Goal: Task Accomplishment & Management: Complete application form

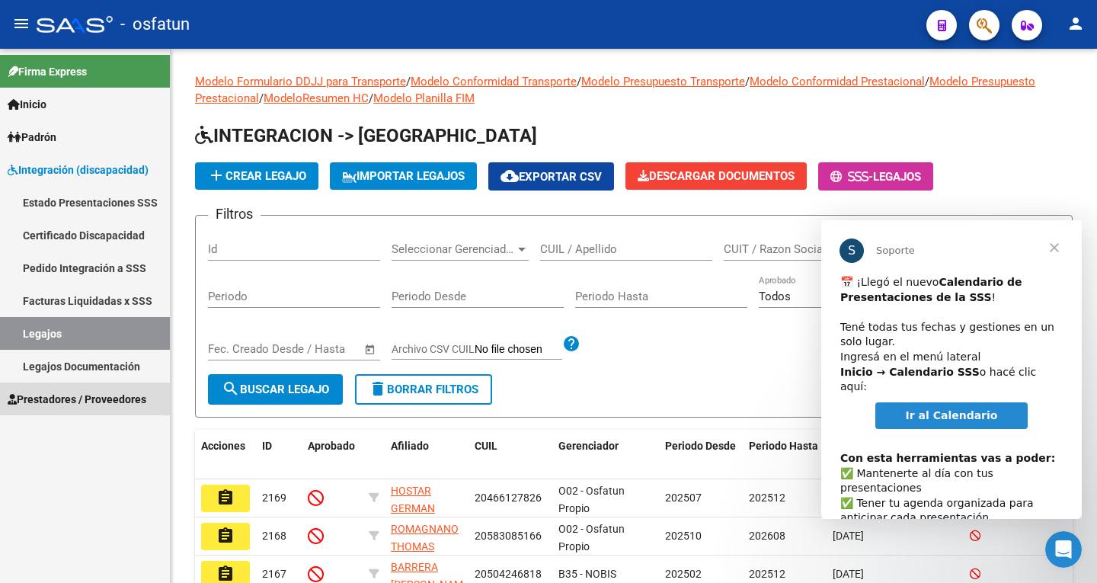
click at [66, 408] on link "Prestadores / Proveedores" at bounding box center [85, 399] width 170 height 33
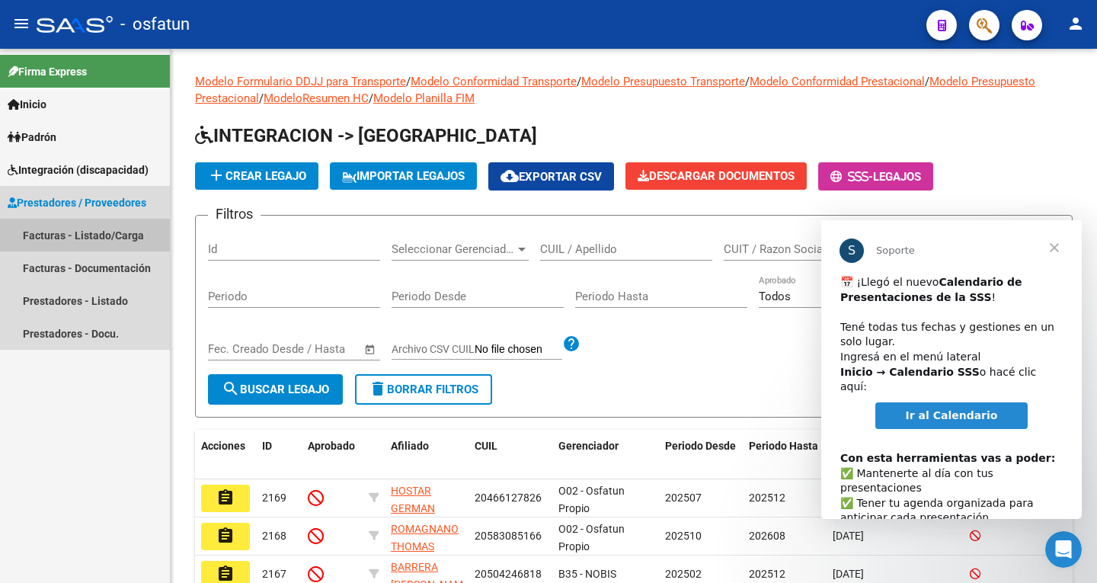
click at [62, 235] on link "Facturas - Listado/Carga" at bounding box center [85, 235] width 170 height 33
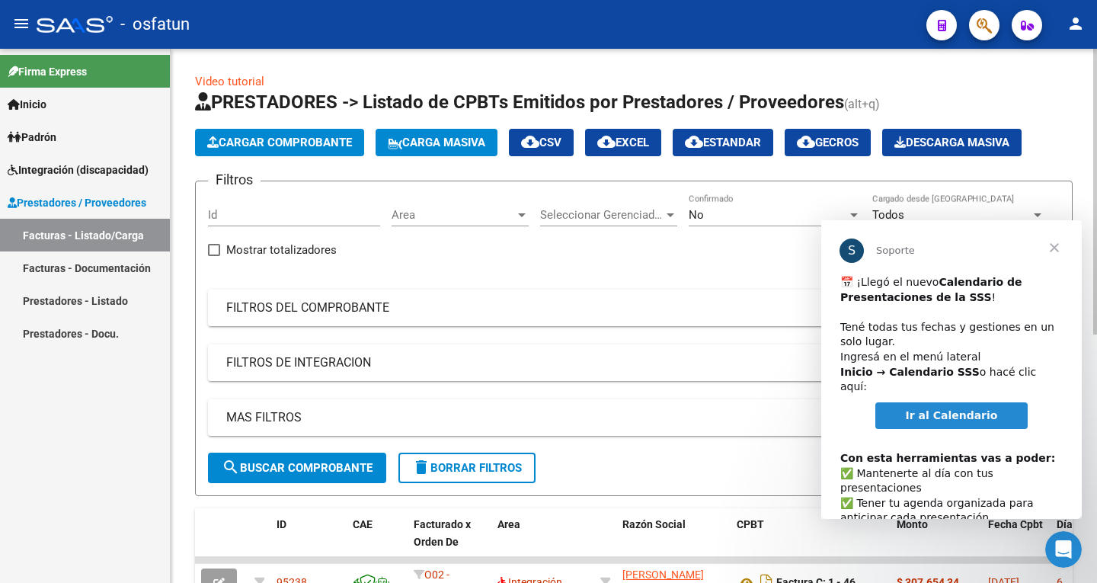
click at [280, 136] on span "Cargar Comprobante" at bounding box center [279, 143] width 145 height 14
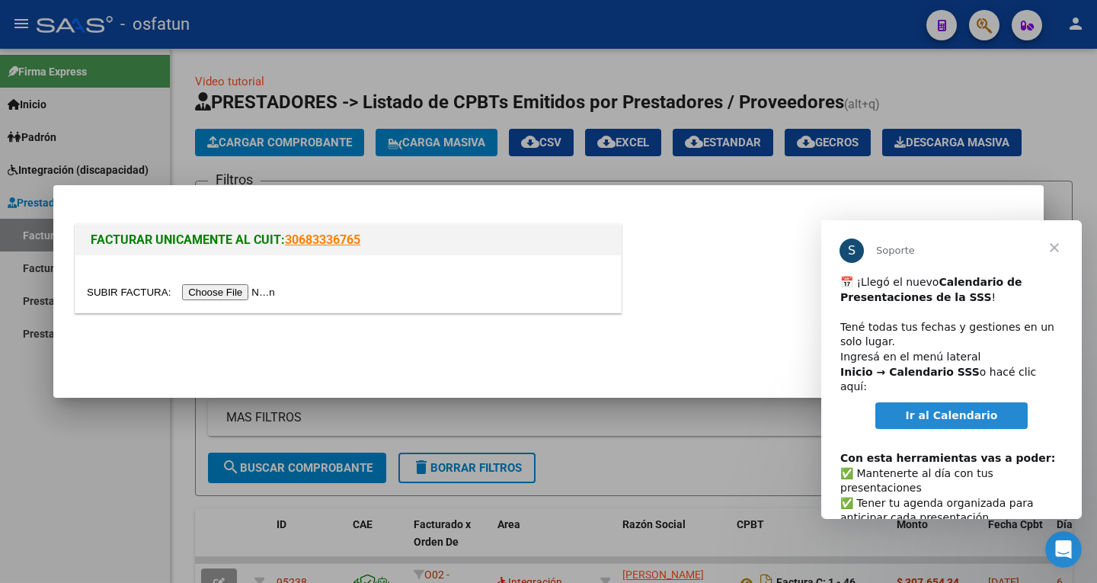
click at [251, 294] on input "file" at bounding box center [183, 292] width 193 height 16
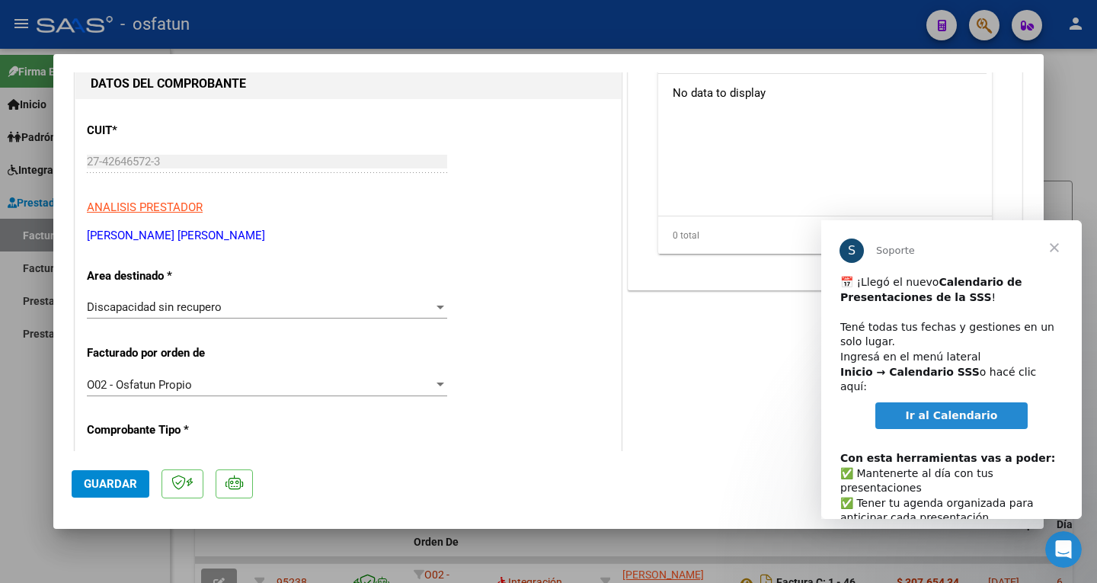
scroll to position [229, 0]
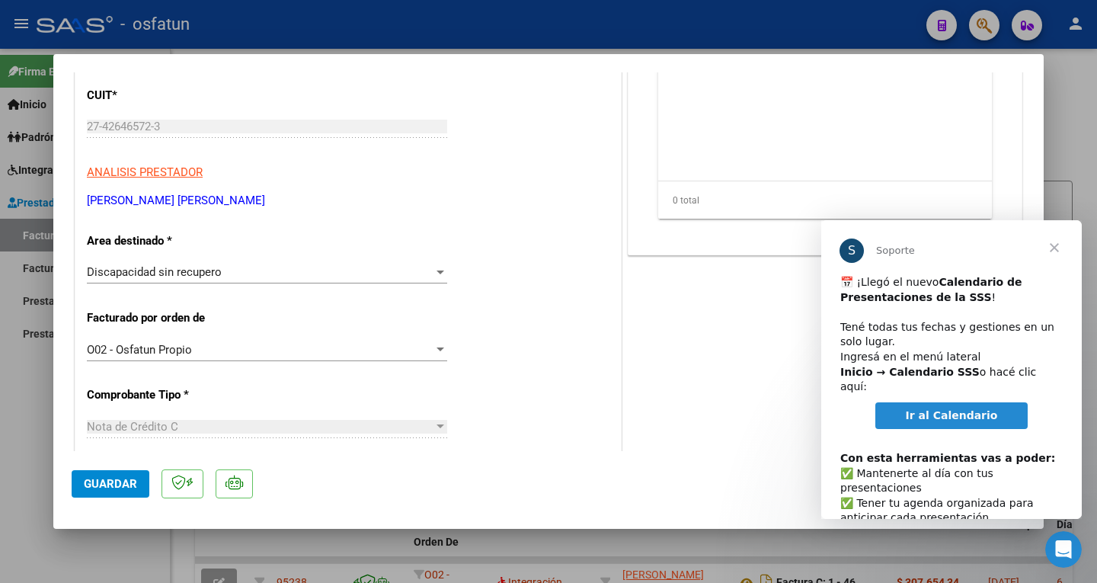
click at [437, 273] on div at bounding box center [441, 273] width 8 height 4
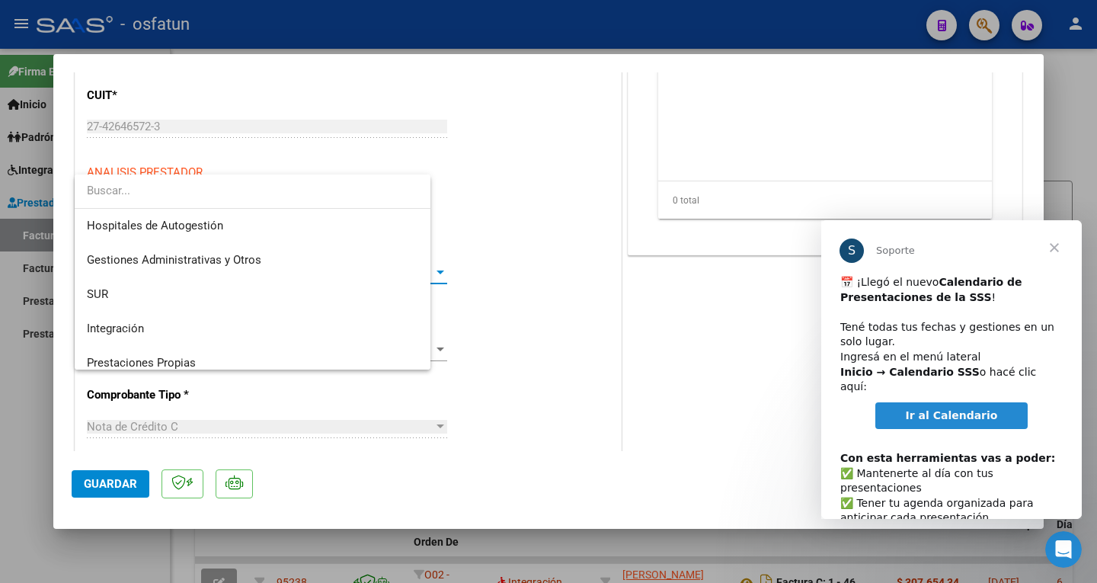
scroll to position [194, 0]
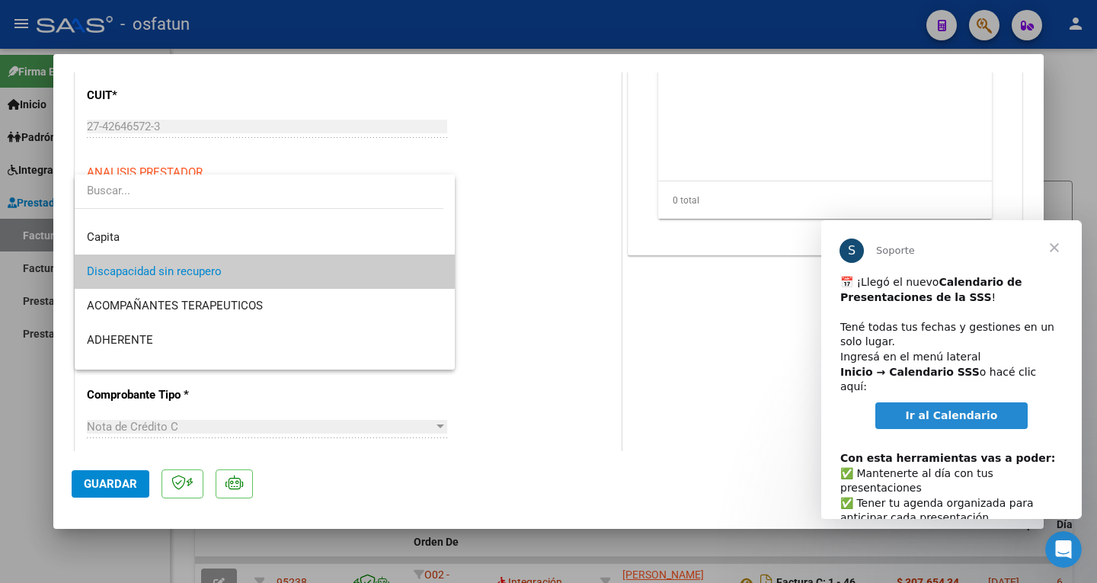
click at [556, 204] on div at bounding box center [548, 291] width 1097 height 583
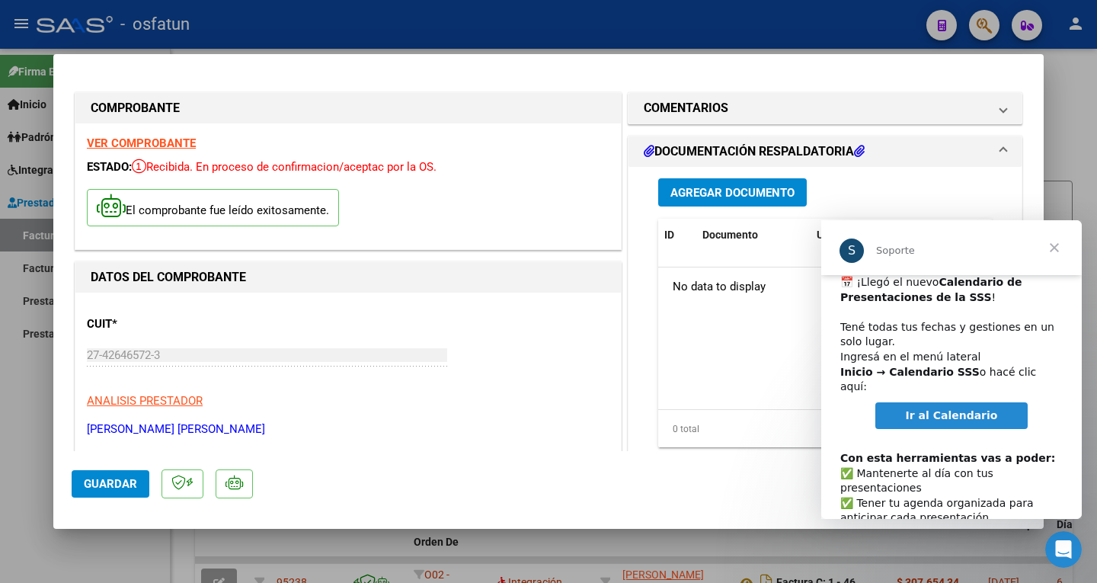
scroll to position [78, 0]
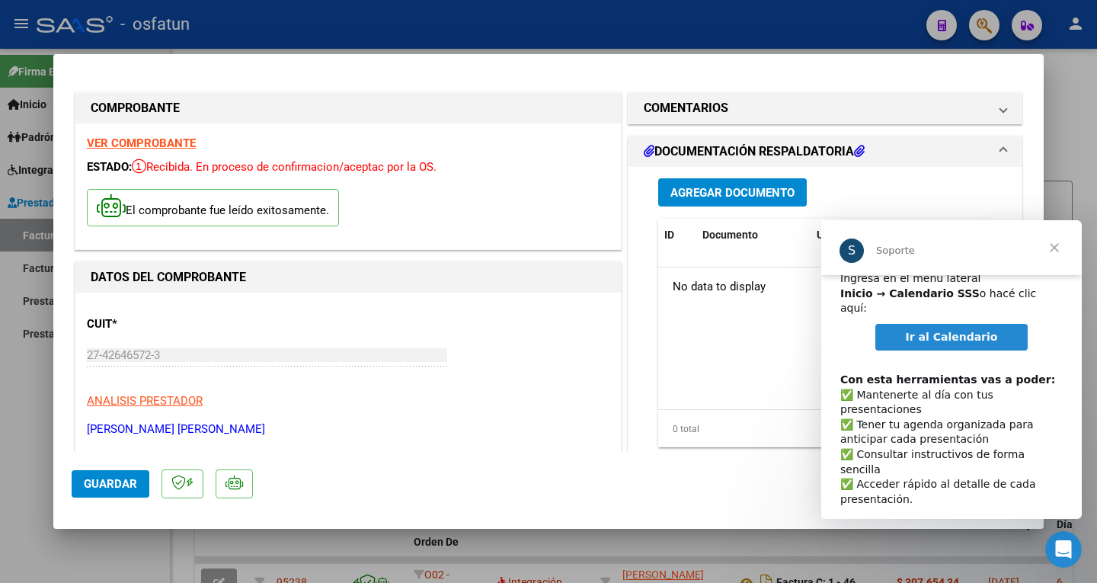
click at [1057, 245] on span "Cerrar" at bounding box center [1054, 247] width 55 height 55
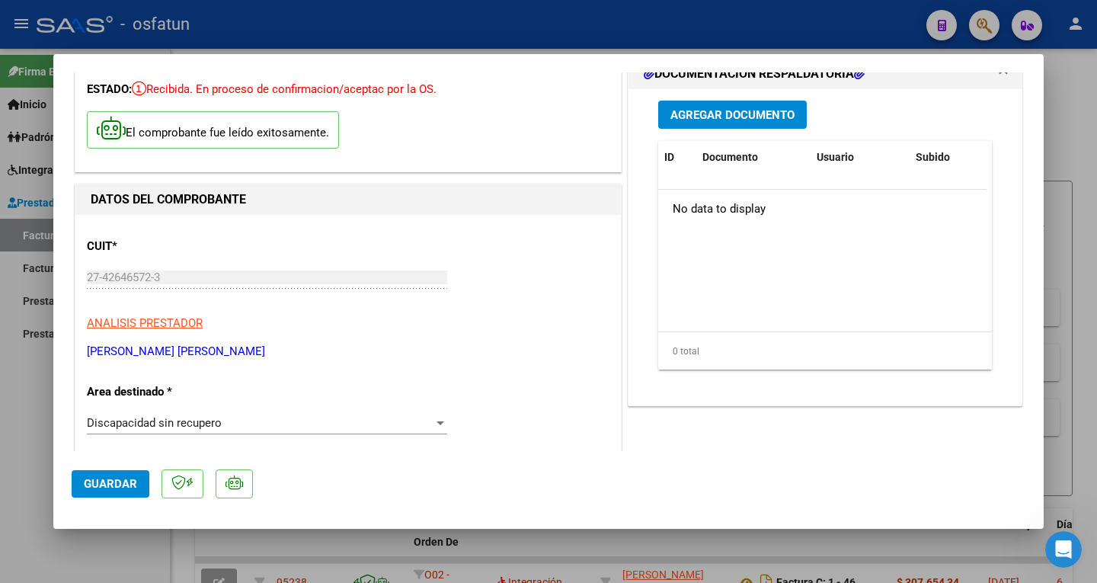
scroll to position [229, 0]
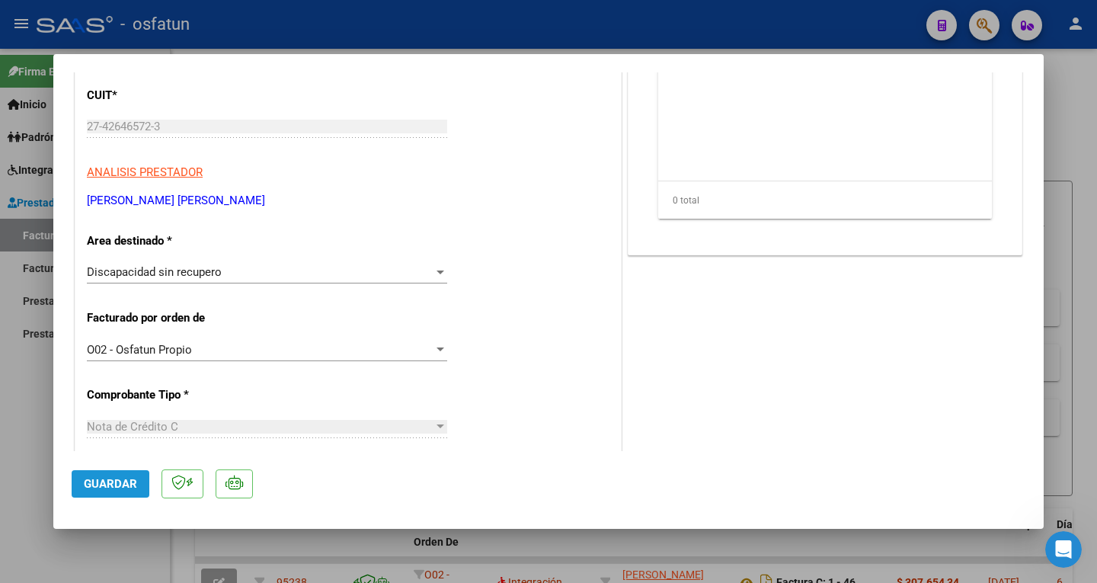
click at [127, 485] on span "Guardar" at bounding box center [110, 484] width 53 height 14
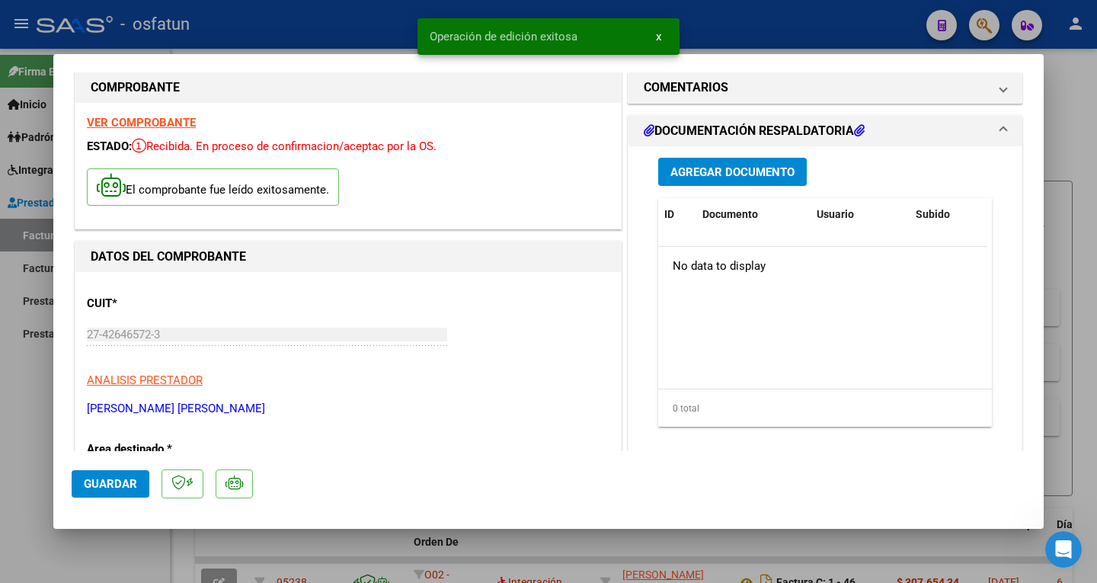
scroll to position [0, 0]
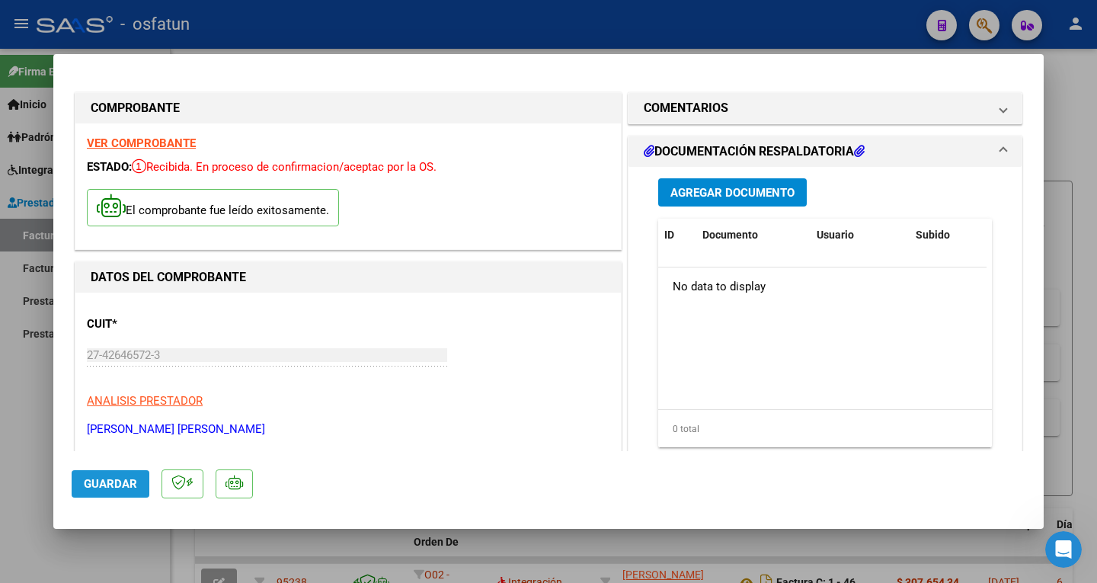
drag, startPoint x: 116, startPoint y: 491, endPoint x: 333, endPoint y: 320, distance: 276.3
click at [120, 489] on span "Guardar" at bounding box center [110, 484] width 53 height 14
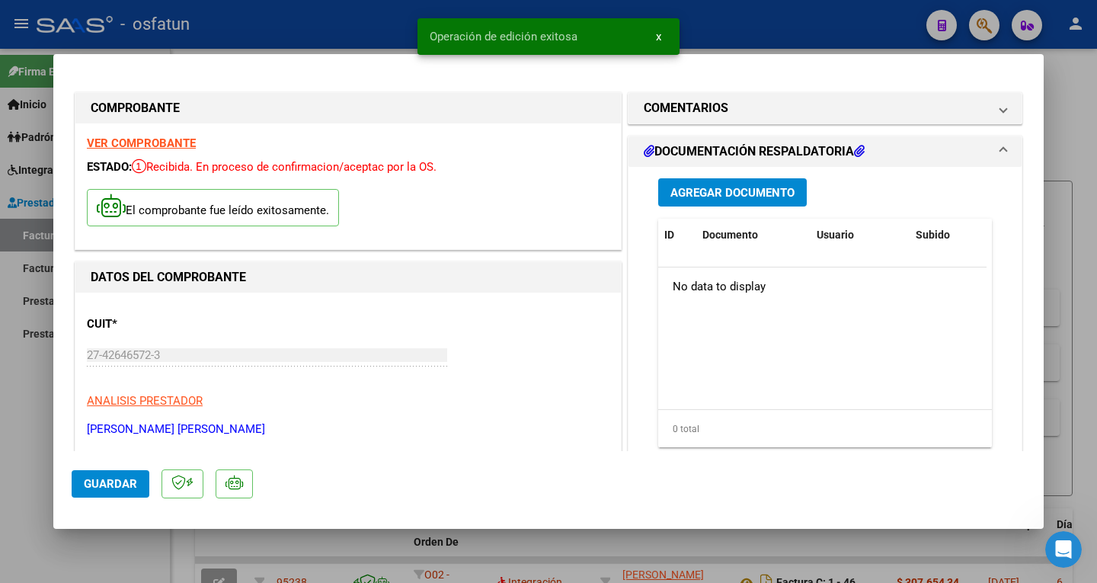
click at [754, 22] on div at bounding box center [548, 291] width 1097 height 583
type input "$ 0,00"
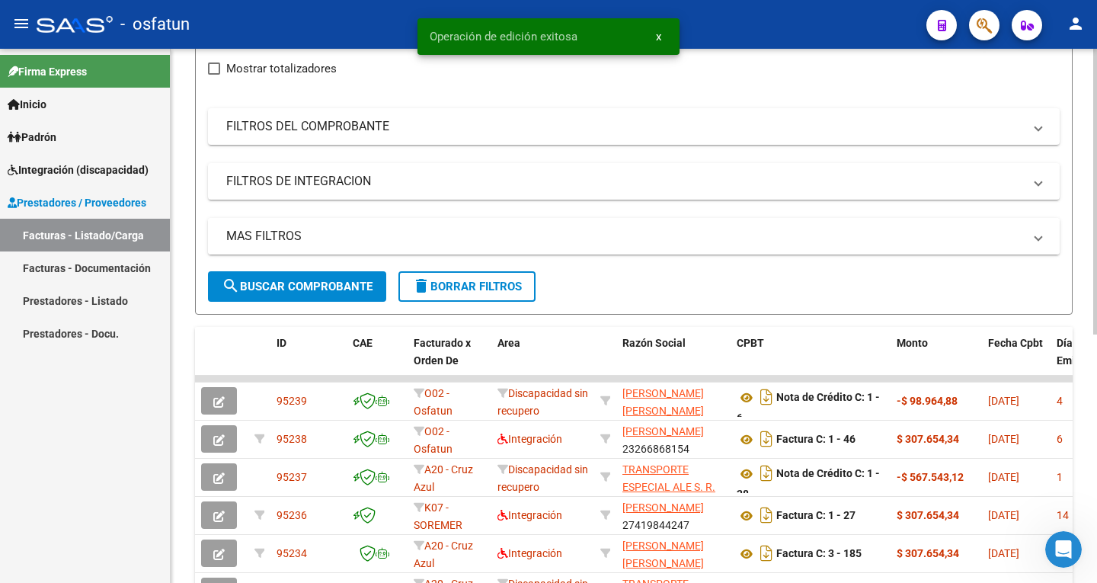
scroll to position [229, 0]
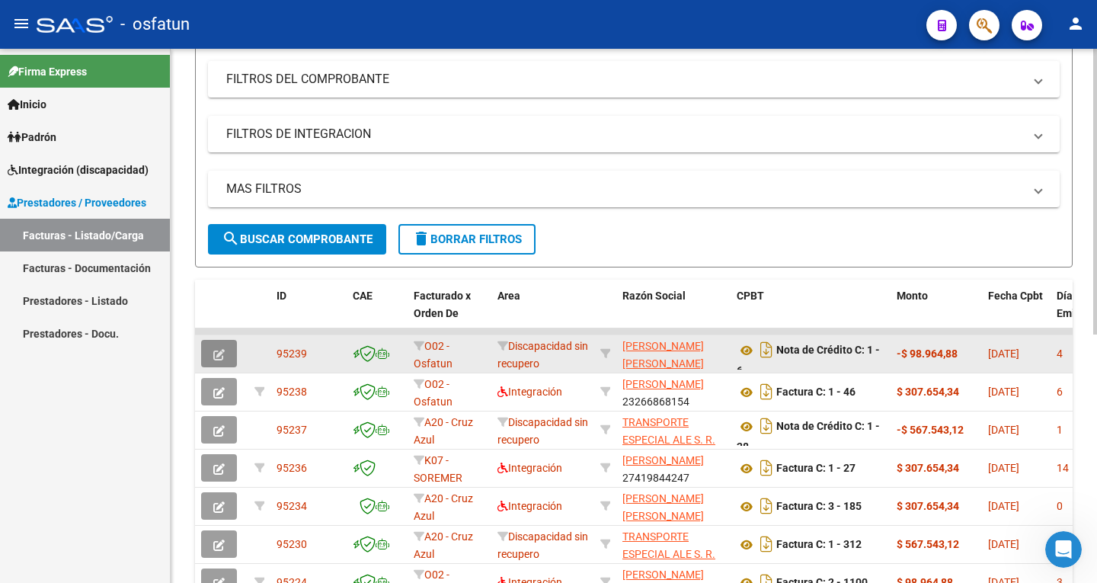
click at [221, 355] on icon "button" at bounding box center [218, 354] width 11 height 11
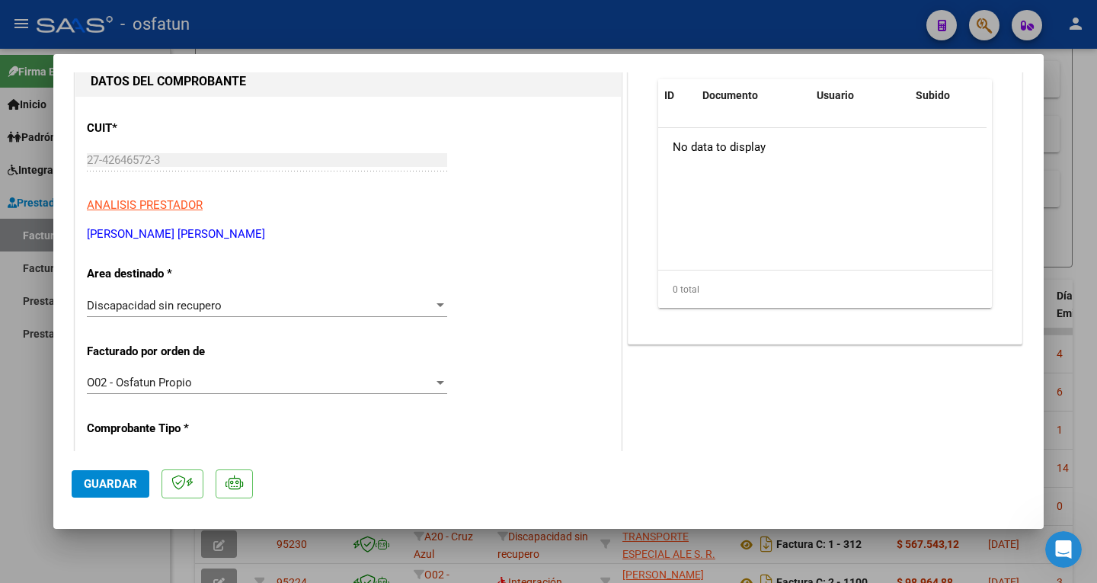
scroll to position [0, 0]
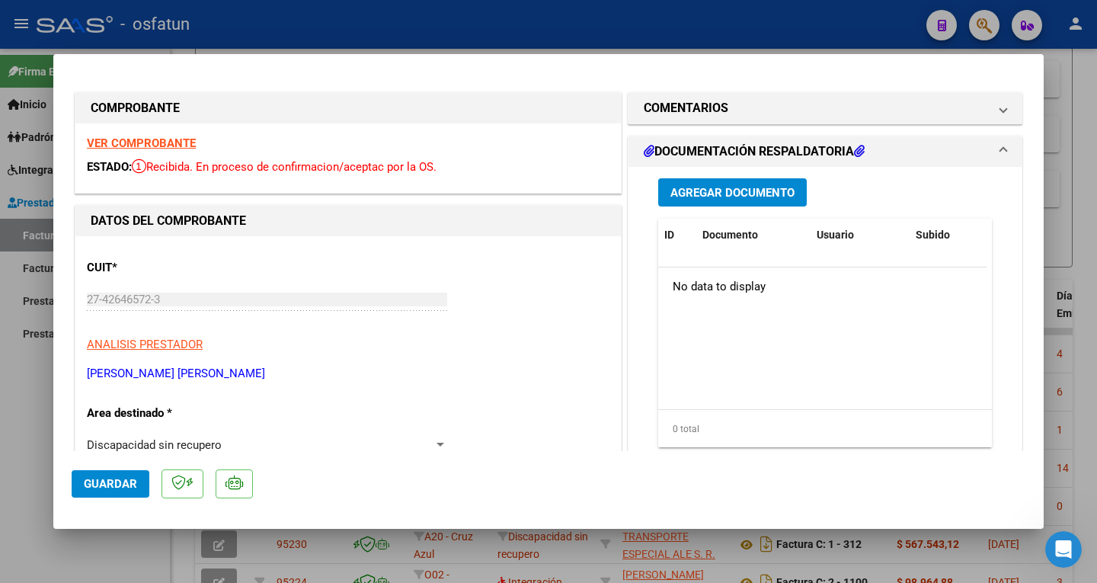
drag, startPoint x: 181, startPoint y: 306, endPoint x: 83, endPoint y: 306, distance: 98.3
drag, startPoint x: 299, startPoint y: 370, endPoint x: 80, endPoint y: 373, distance: 218.7
copy p "[PERSON_NAME] [PERSON_NAME]"
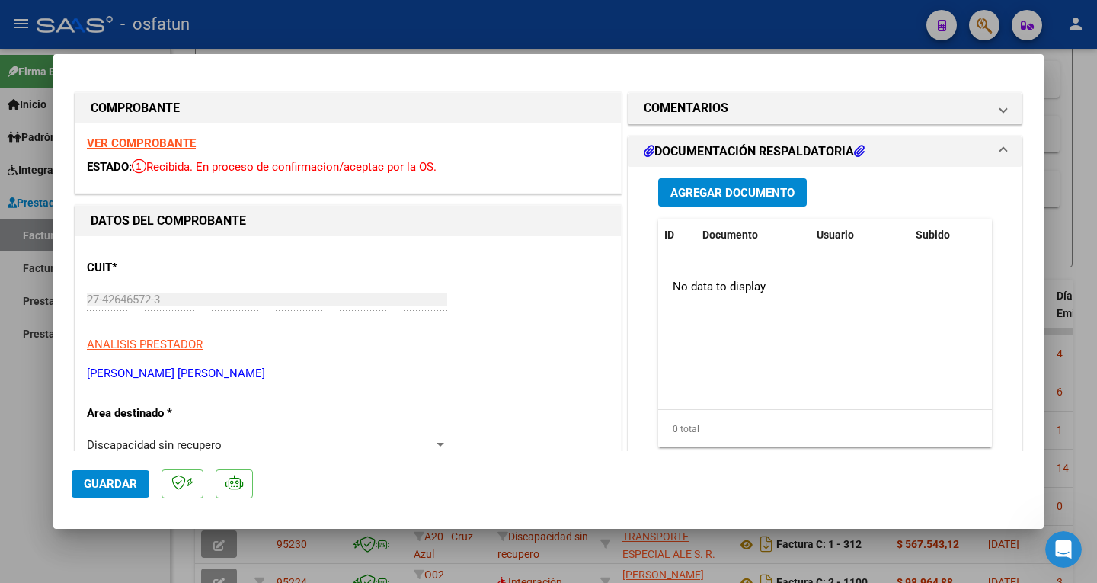
click at [434, 15] on div at bounding box center [548, 291] width 1097 height 583
type input "$ 0,00"
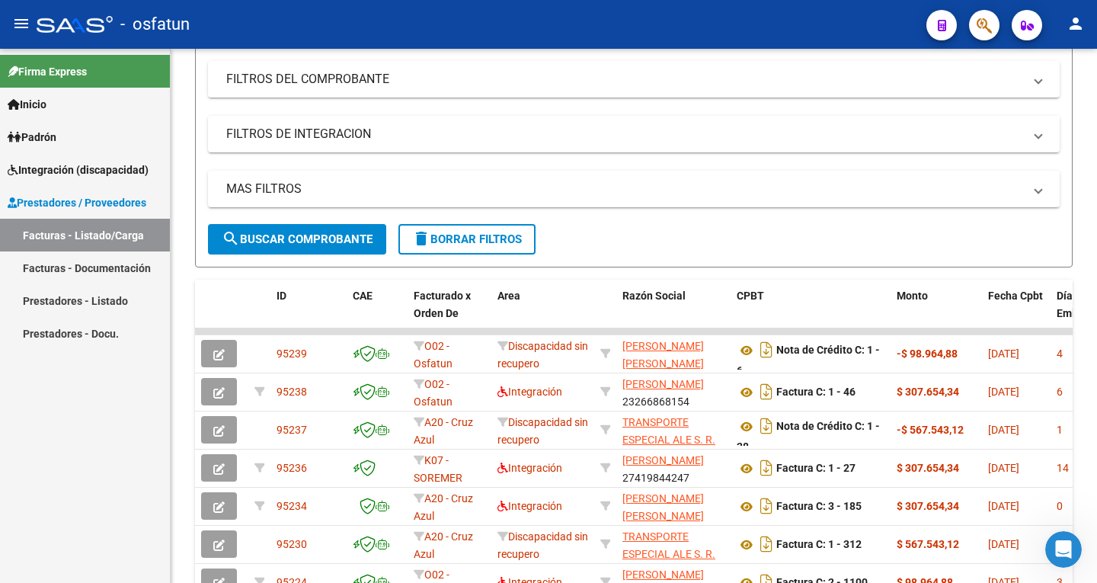
click at [50, 163] on span "Integración (discapacidad)" at bounding box center [78, 170] width 141 height 17
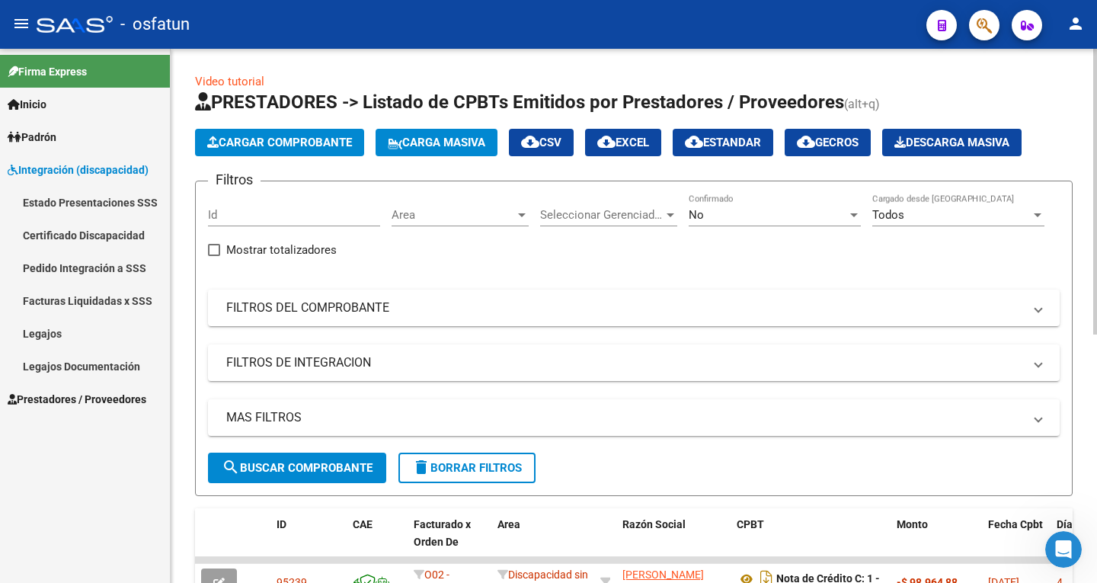
drag, startPoint x: 357, startPoint y: 466, endPoint x: 367, endPoint y: 450, distance: 18.4
click at [362, 457] on button "search Buscar Comprobante" at bounding box center [297, 468] width 178 height 30
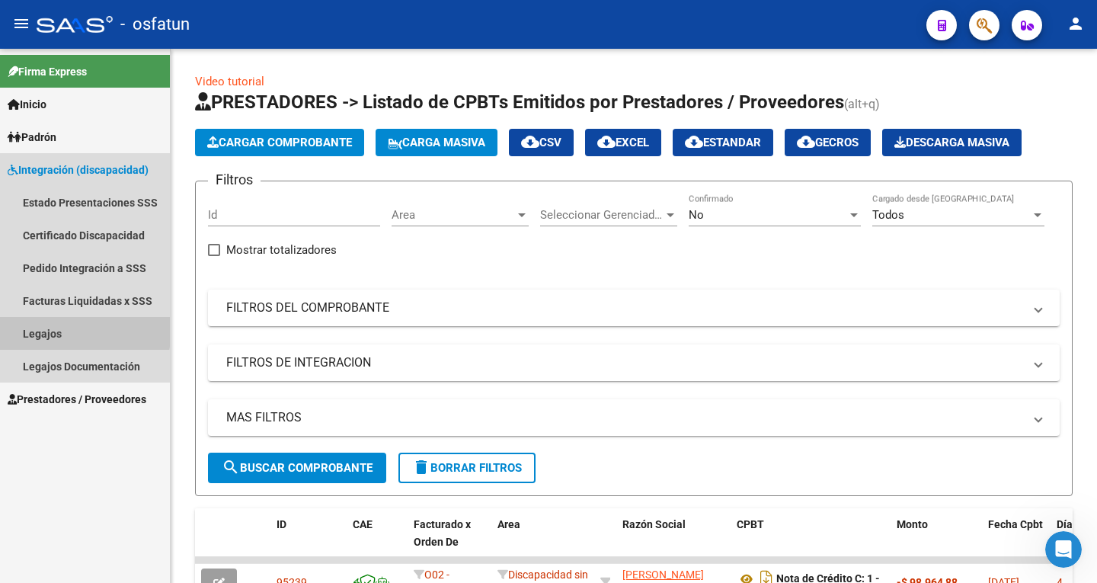
click at [40, 328] on link "Legajos" at bounding box center [85, 333] width 170 height 33
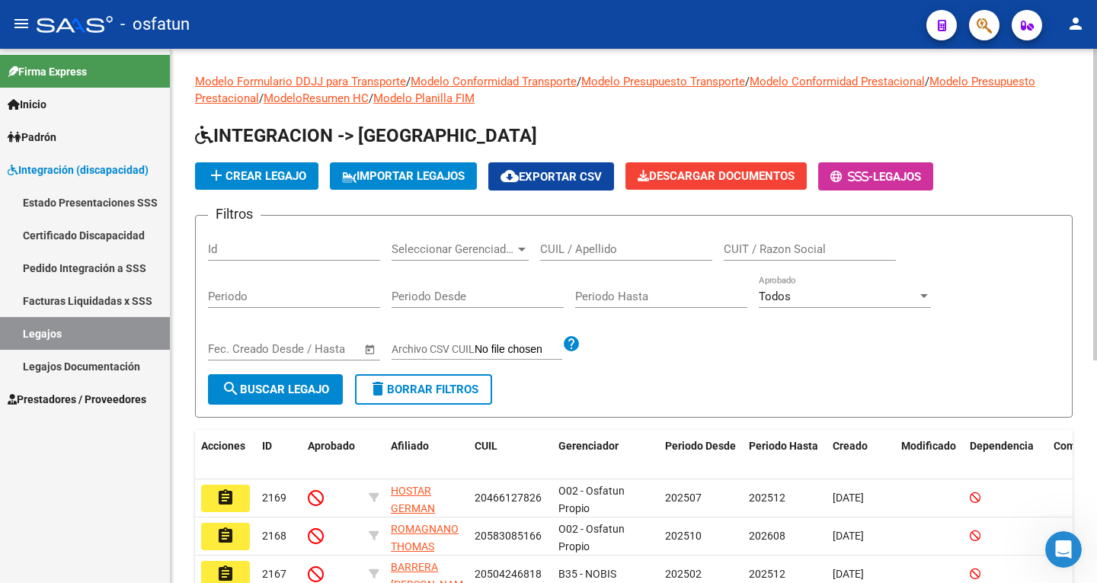
click at [580, 246] on input "CUIL / Apellido" at bounding box center [626, 249] width 172 height 14
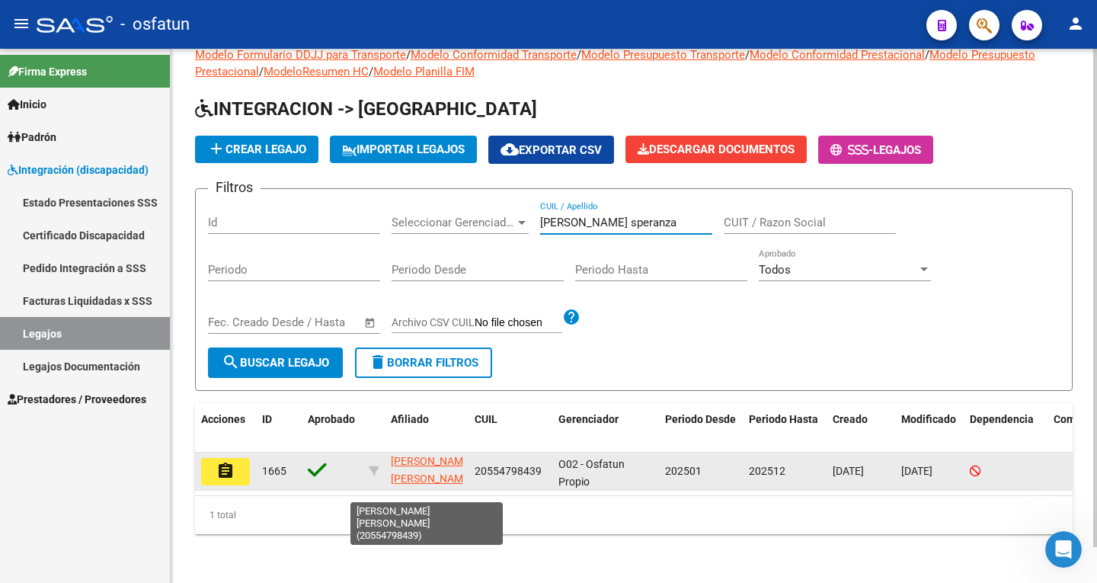
scroll to position [20, 0]
type input "[PERSON_NAME] speranza"
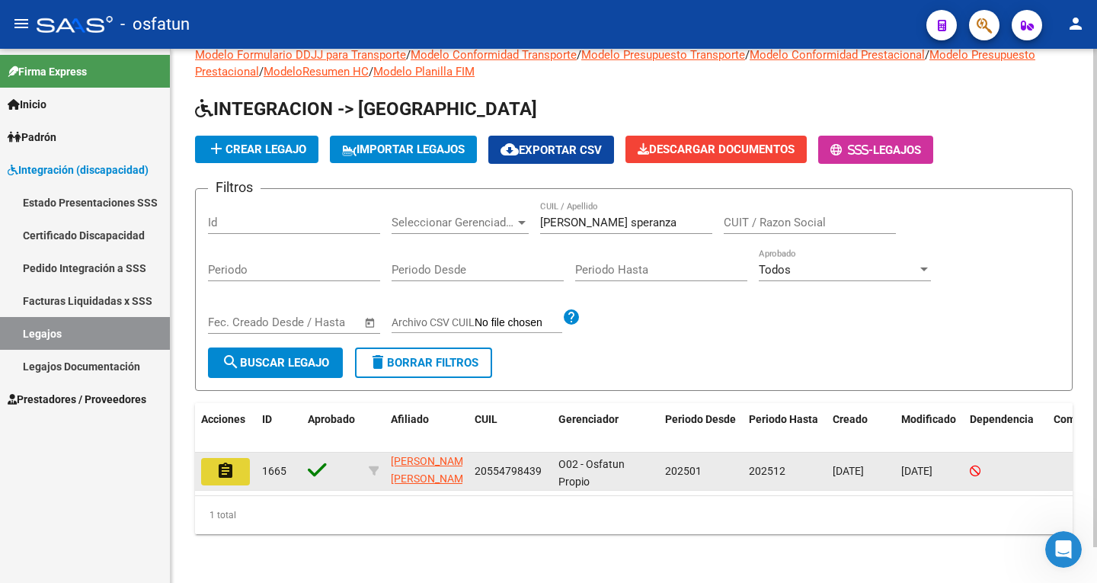
click at [211, 458] on button "assignment" at bounding box center [225, 471] width 49 height 27
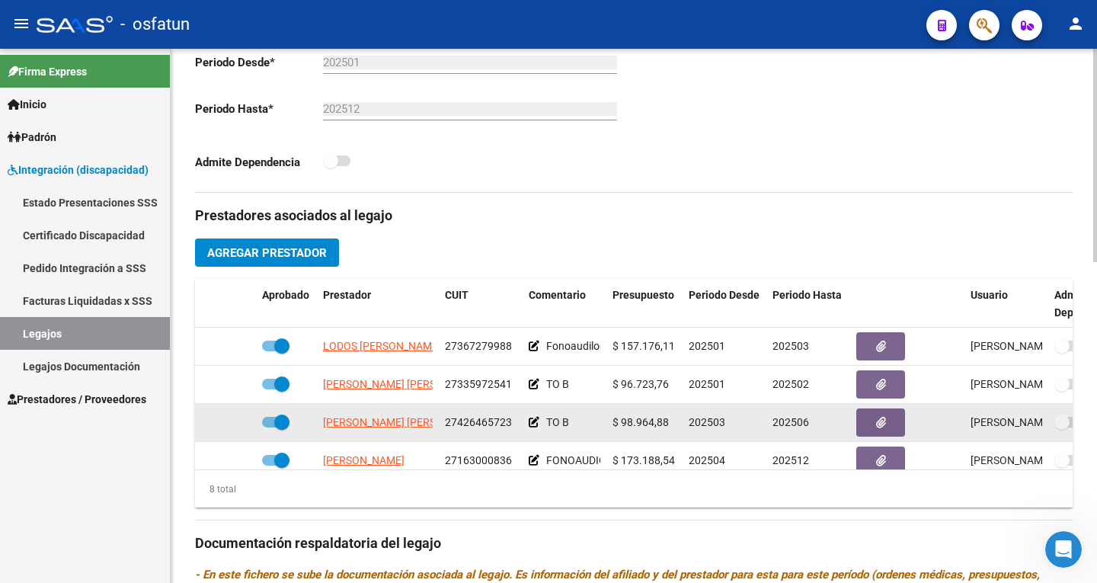
scroll to position [152, 0]
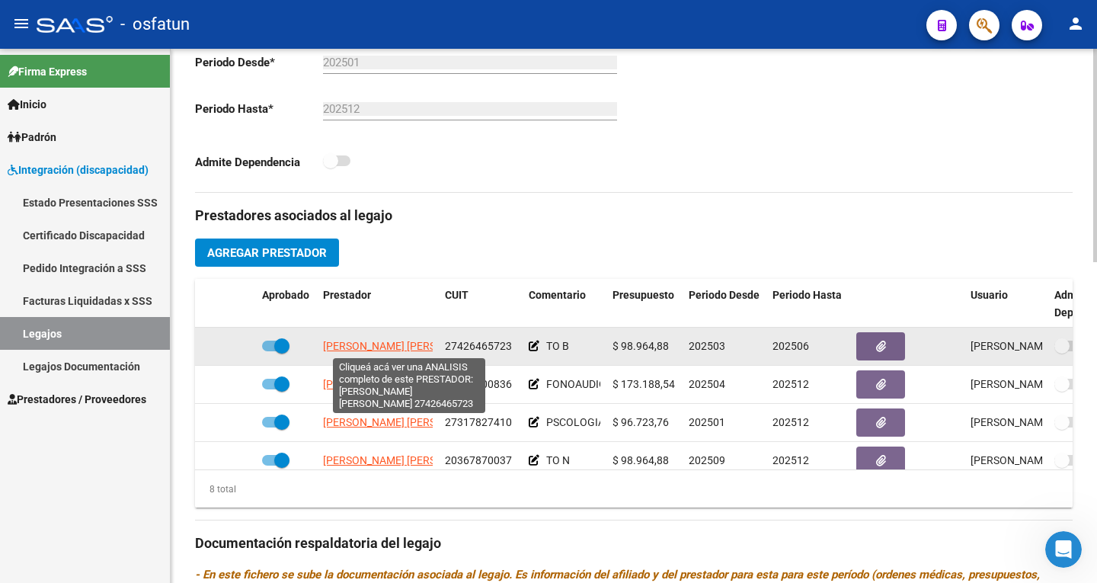
click at [414, 344] on span "[PERSON_NAME] [PERSON_NAME]" at bounding box center [405, 346] width 165 height 12
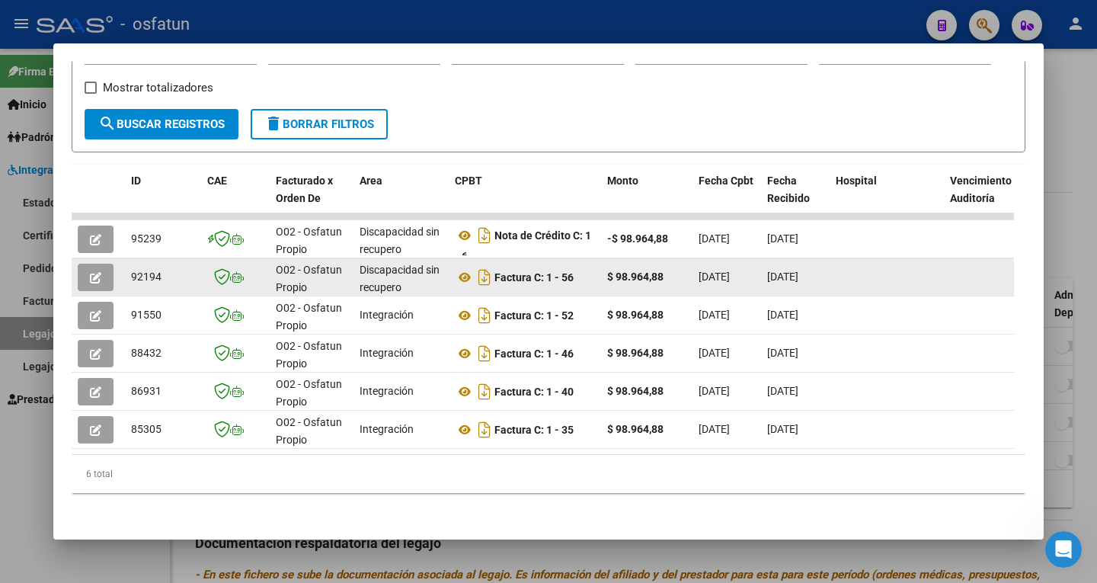
scroll to position [279, 0]
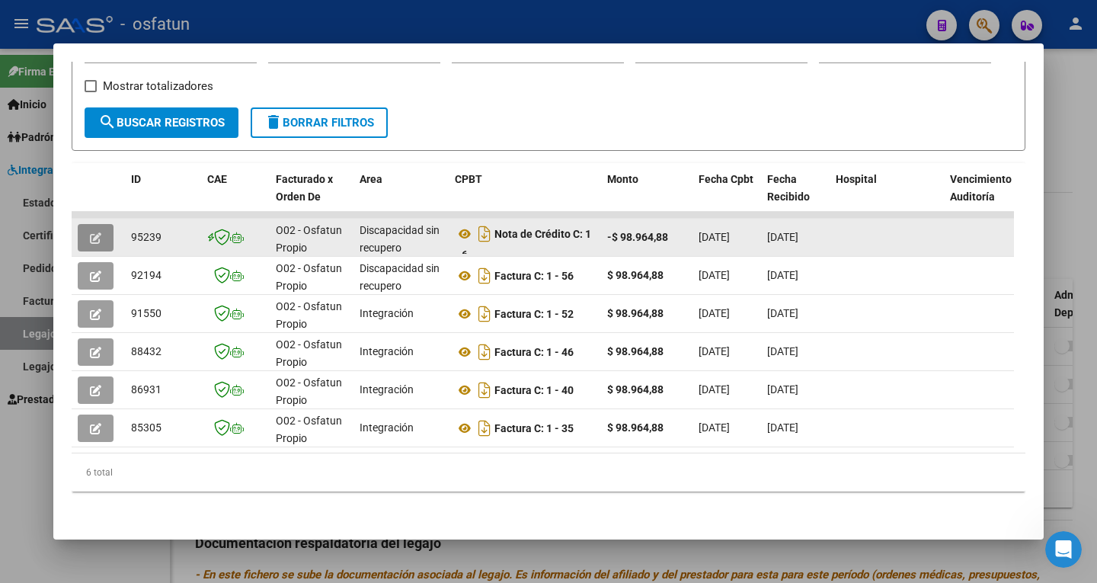
click at [91, 232] on icon "button" at bounding box center [95, 237] width 11 height 11
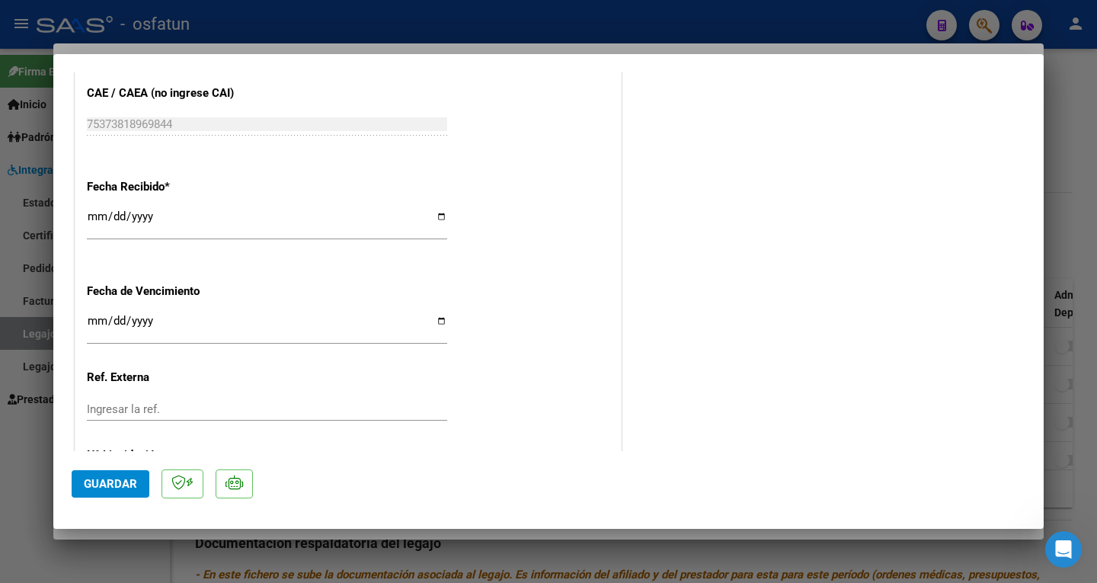
scroll to position [642, 0]
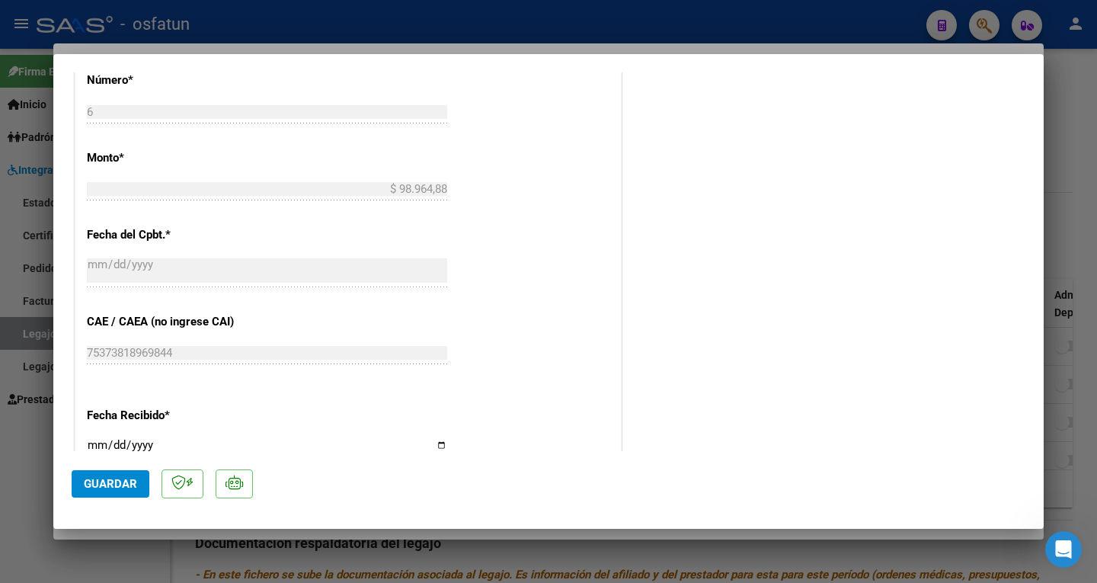
click at [444, 33] on div at bounding box center [548, 291] width 1097 height 583
type input "$ 0,00"
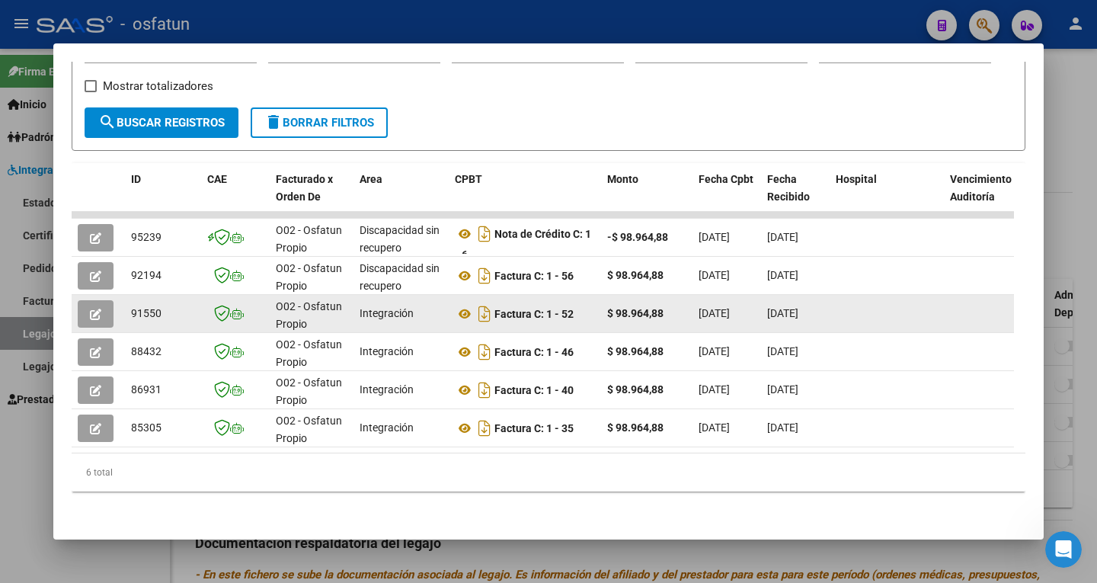
scroll to position [2, 0]
